Goal: Find specific page/section: Find specific page/section

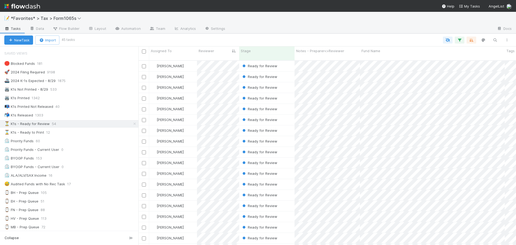
scroll to position [185, 373]
click at [66, 89] on div "🖨️ K1s Not Printed - 8/29 507" at bounding box center [71, 89] width 134 height 7
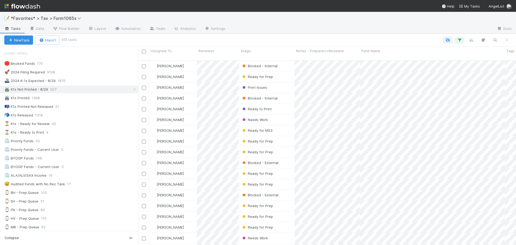
scroll to position [185, 373]
click at [87, 92] on div "🖨️ K1s Not Printed - 8/29 507" at bounding box center [71, 89] width 134 height 7
click at [87, 95] on div "🖨️ K1s Printed 1368" at bounding box center [71, 98] width 134 height 7
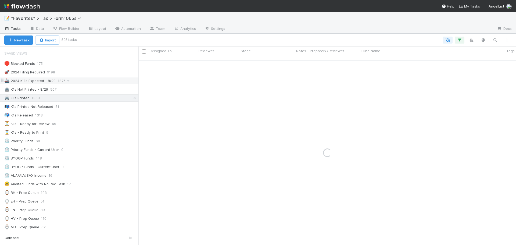
click at [90, 88] on div "🖨️ K1s Not Printed - 8/29 507" at bounding box center [71, 89] width 134 height 7
click at [86, 92] on div "🖨️ K1s Not Printed - 8/29 507" at bounding box center [71, 89] width 134 height 7
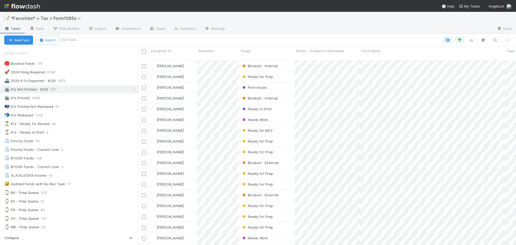
scroll to position [185, 373]
